Goal: Navigation & Orientation: Find specific page/section

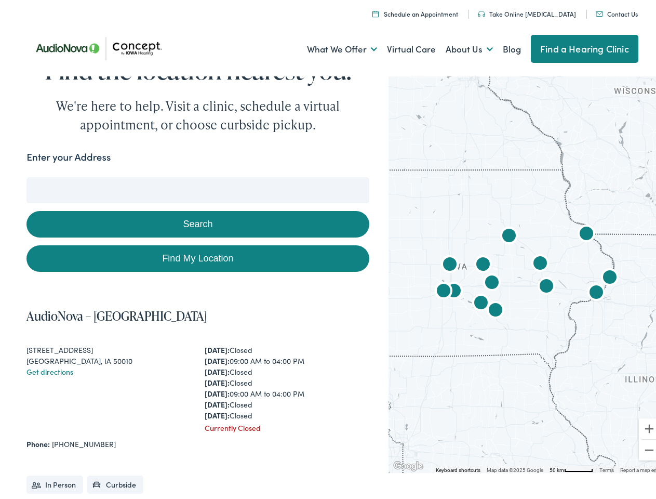
click at [333, 46] on link "What We Offer" at bounding box center [342, 46] width 70 height 38
click at [458, 46] on link "About Us" at bounding box center [469, 46] width 47 height 38
click at [419, 175] on button "Search" at bounding box center [423, 174] width 13 height 13
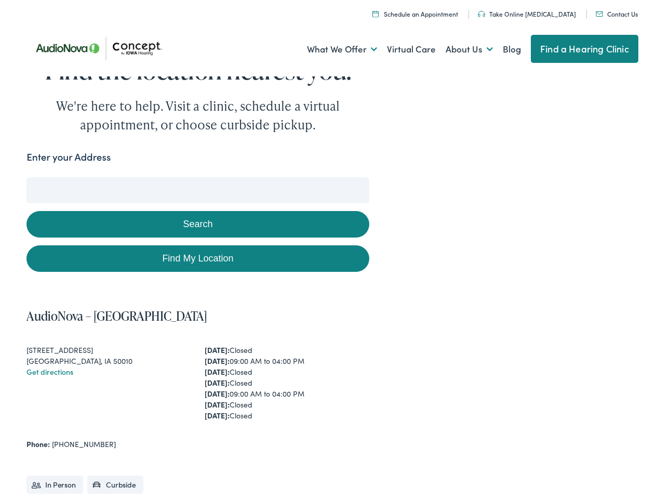
click at [195, 221] on button "Search" at bounding box center [197, 221] width 342 height 26
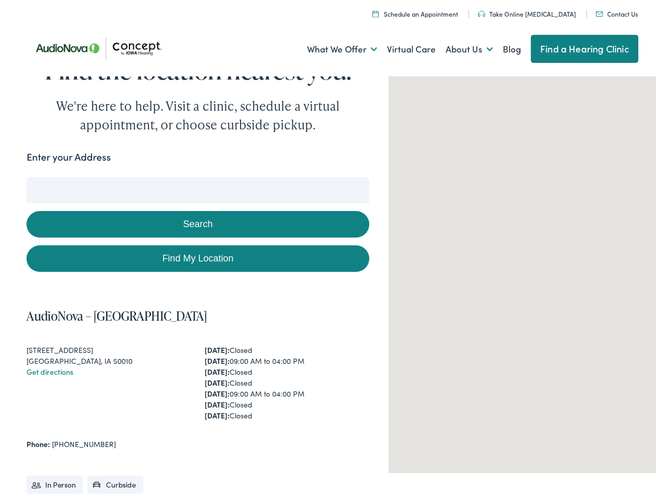
click at [520, 270] on div at bounding box center [527, 270] width 276 height 400
click at [533, 261] on img "AudioNova" at bounding box center [540, 261] width 25 height 25
